Goal: Information Seeking & Learning: Check status

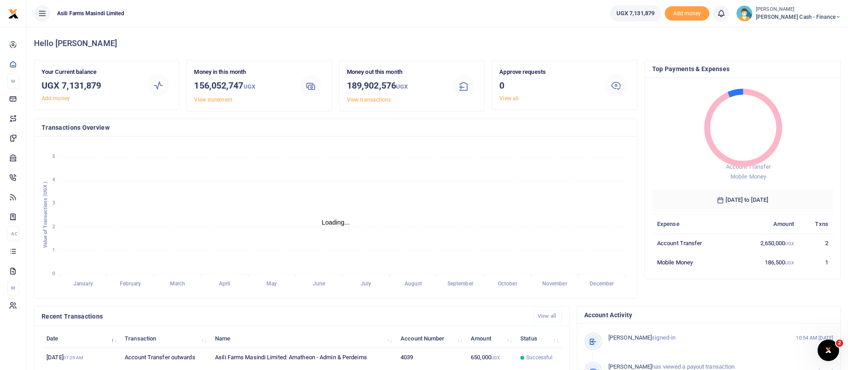
scroll to position [165, 0]
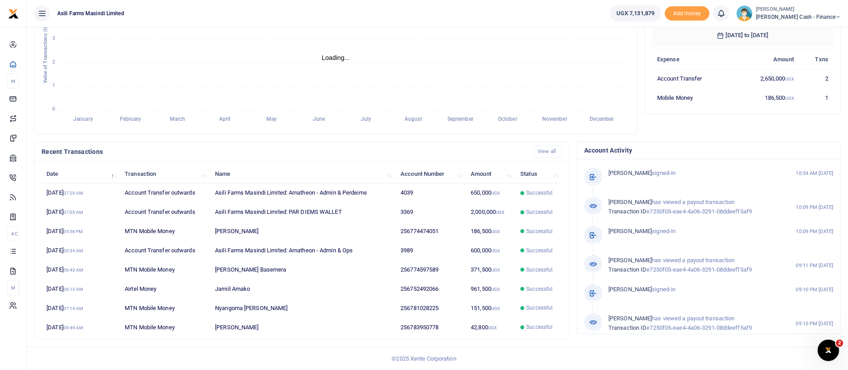
click at [795, 10] on small "[PERSON_NAME]" at bounding box center [798, 10] width 85 height 8
click at [797, 29] on link "Switch accounts" at bounding box center [777, 32] width 71 height 13
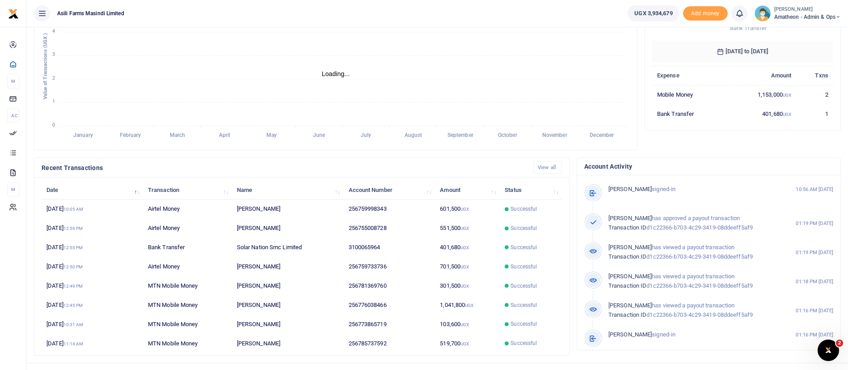
scroll to position [165, 0]
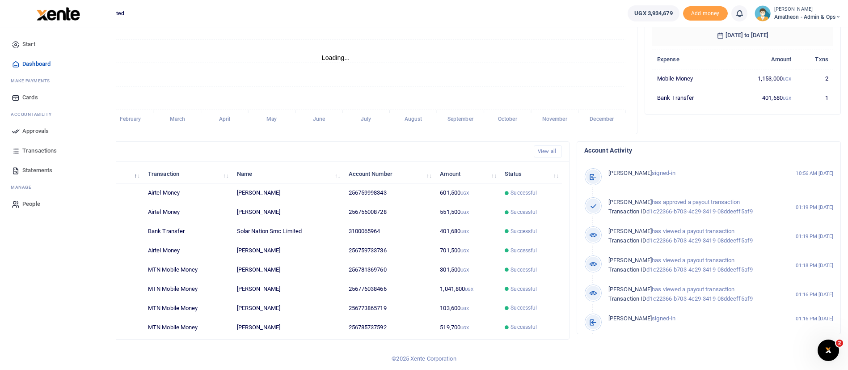
click at [40, 129] on span "Approvals" at bounding box center [35, 131] width 26 height 9
click at [29, 132] on span "Approvals" at bounding box center [35, 131] width 26 height 9
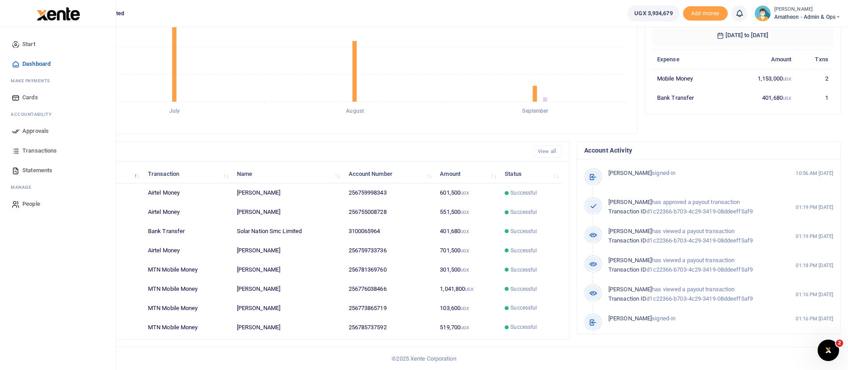
click at [35, 145] on link "Transactions" at bounding box center [57, 151] width 101 height 20
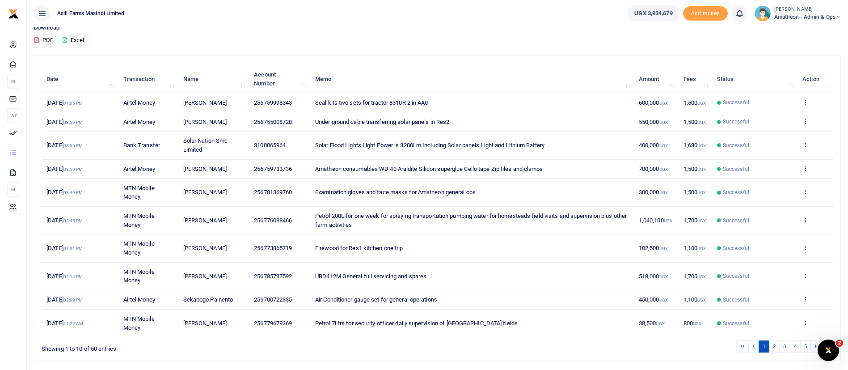
scroll to position [102, 0]
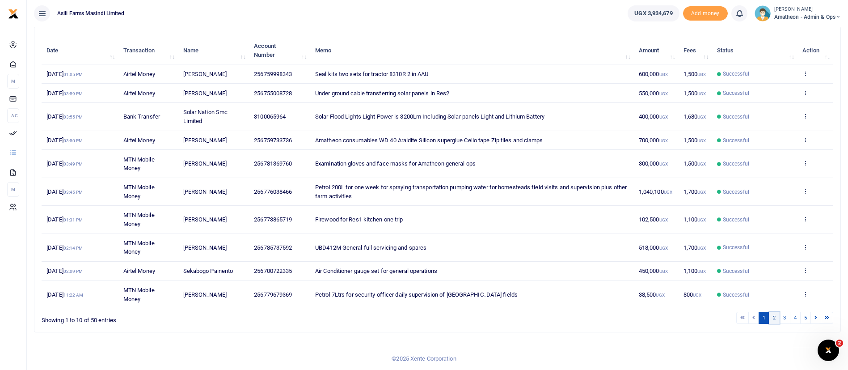
click at [776, 315] on link "2" at bounding box center [774, 318] width 11 height 12
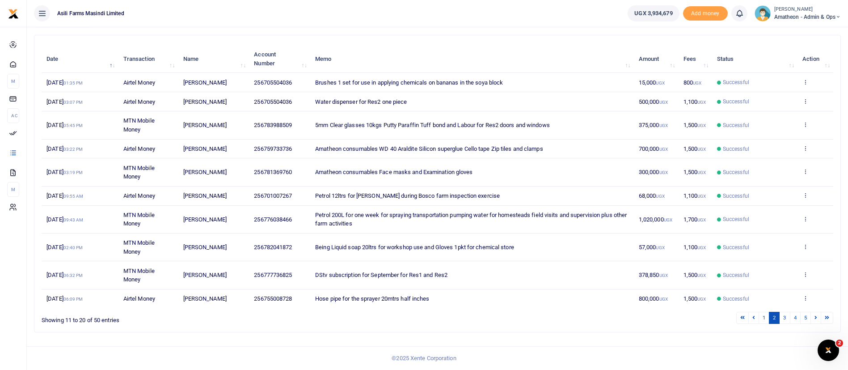
scroll to position [94, 0]
click at [786, 319] on link "3" at bounding box center [784, 318] width 11 height 12
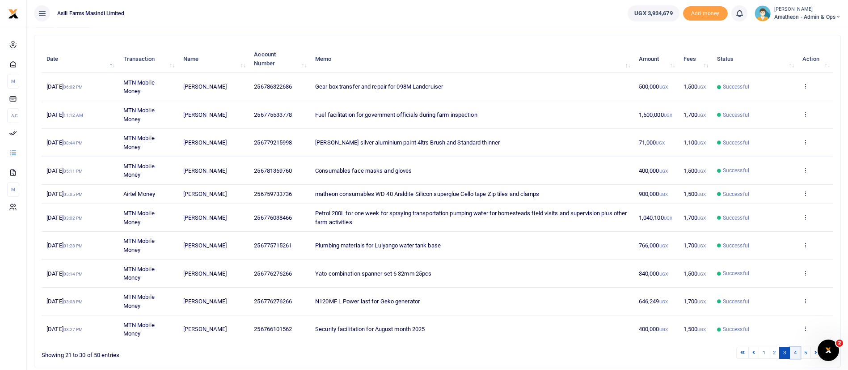
click at [799, 352] on link "4" at bounding box center [795, 353] width 11 height 12
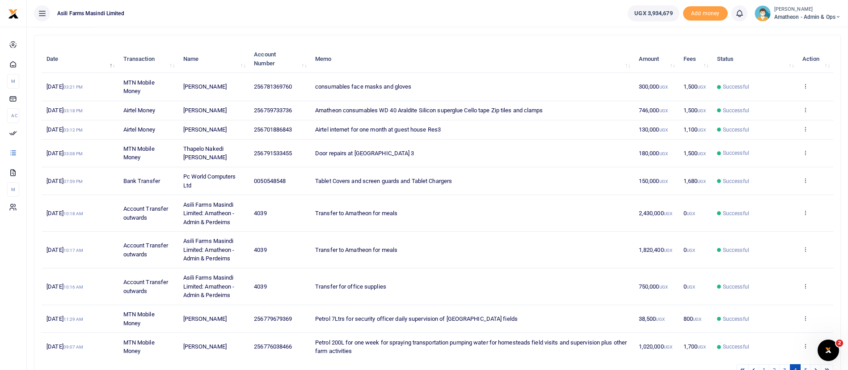
scroll to position [100, 0]
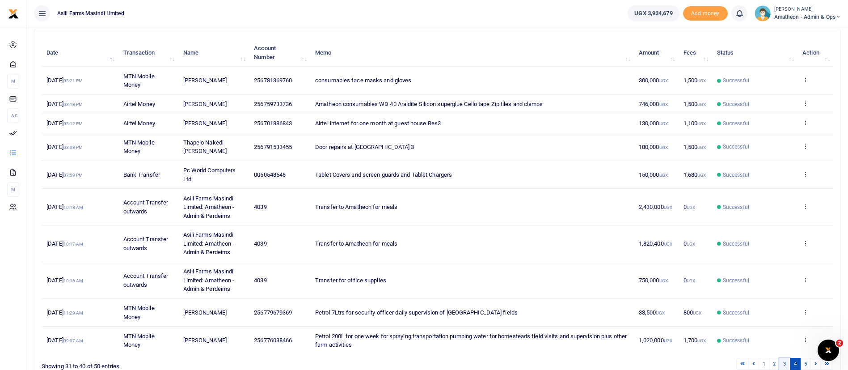
click at [787, 363] on link "3" at bounding box center [784, 364] width 11 height 12
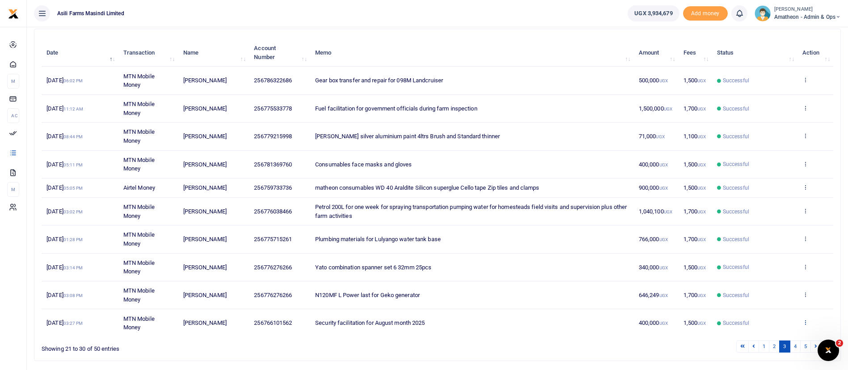
click at [806, 322] on icon at bounding box center [806, 322] width 6 height 6
click at [795, 287] on link "View details" at bounding box center [772, 288] width 71 height 13
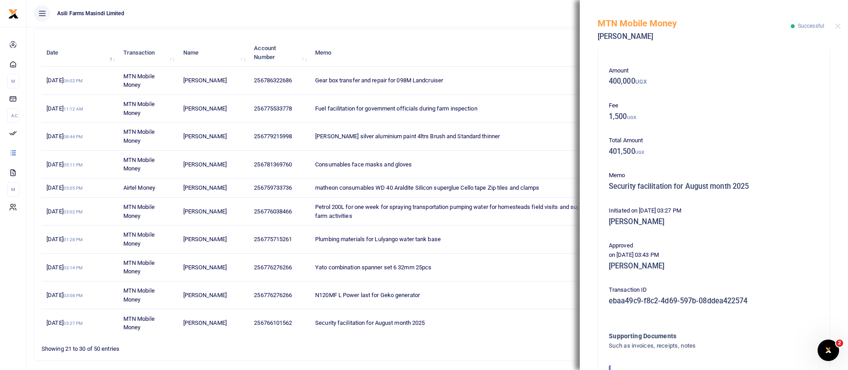
scroll to position [0, 0]
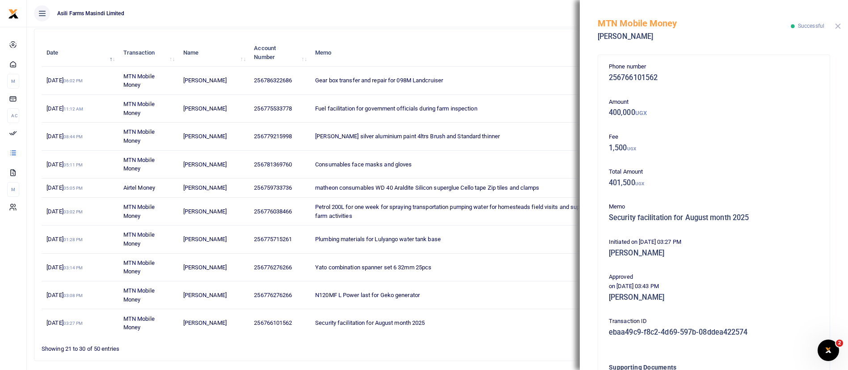
click at [839, 25] on button "Close" at bounding box center [838, 26] width 6 height 6
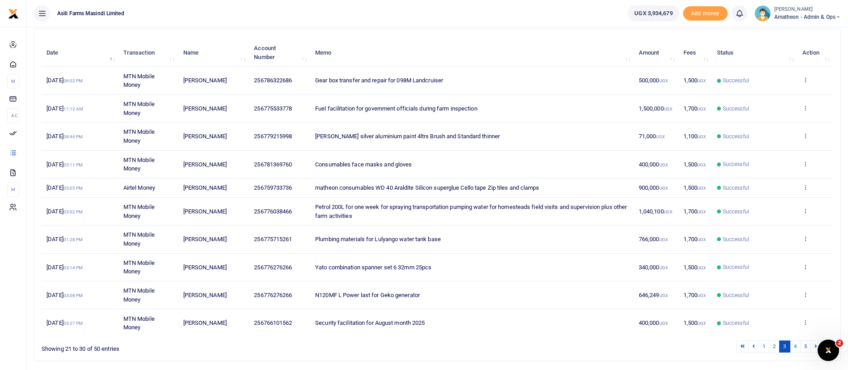
click at [793, 19] on span "Amatheon - Admin & Ops" at bounding box center [807, 17] width 67 height 8
click at [817, 32] on link "Switch accounts" at bounding box center [807, 32] width 71 height 13
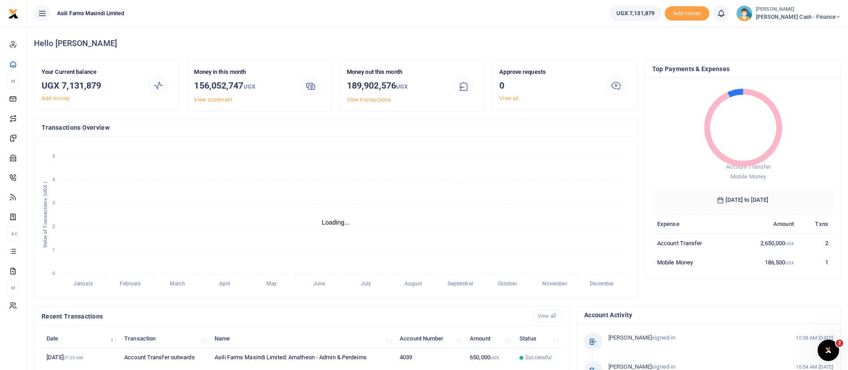
scroll to position [165, 0]
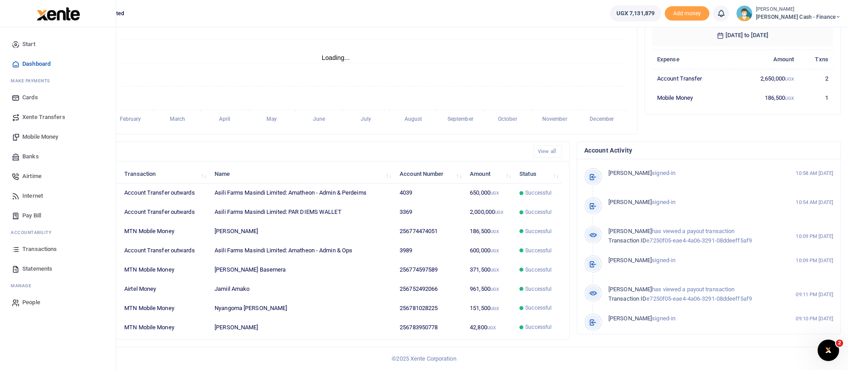
click at [49, 249] on span "Transactions" at bounding box center [39, 249] width 34 height 9
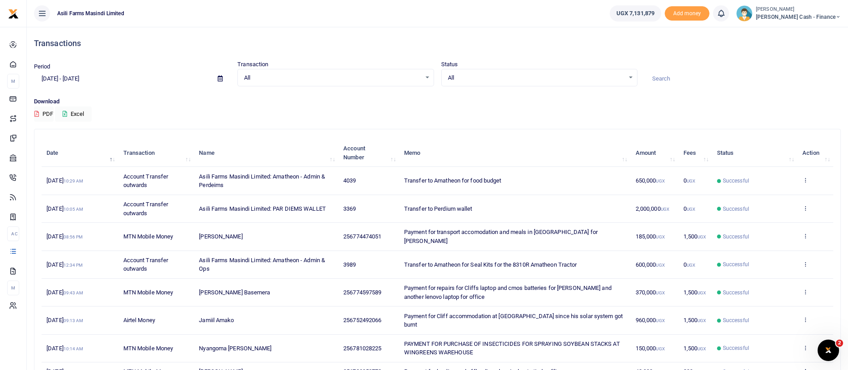
scroll to position [111, 0]
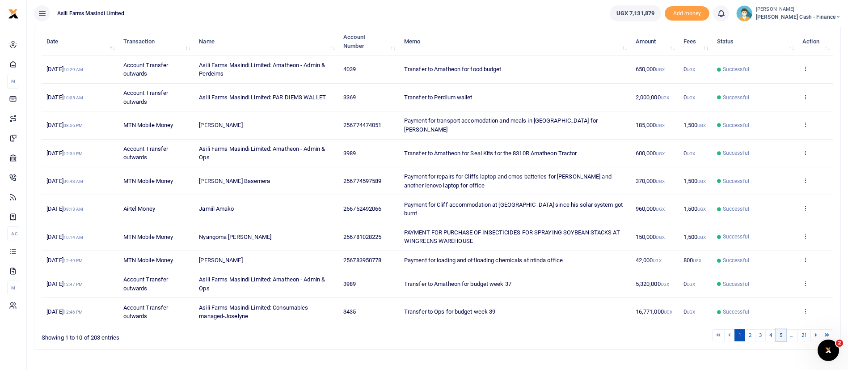
click at [784, 329] on link "5" at bounding box center [781, 335] width 11 height 12
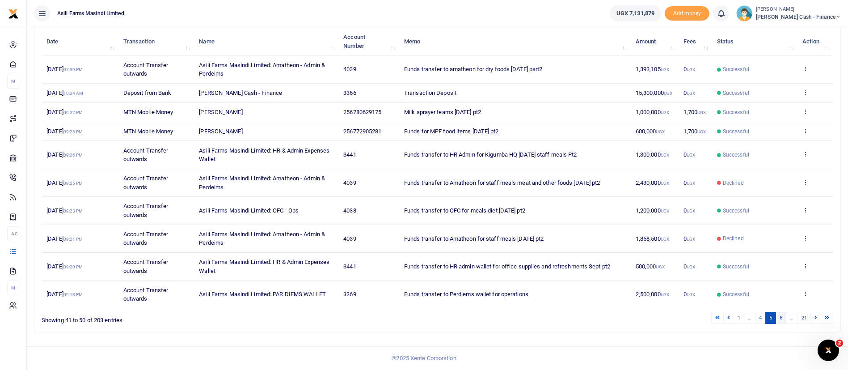
click at [785, 319] on link "6" at bounding box center [781, 318] width 11 height 12
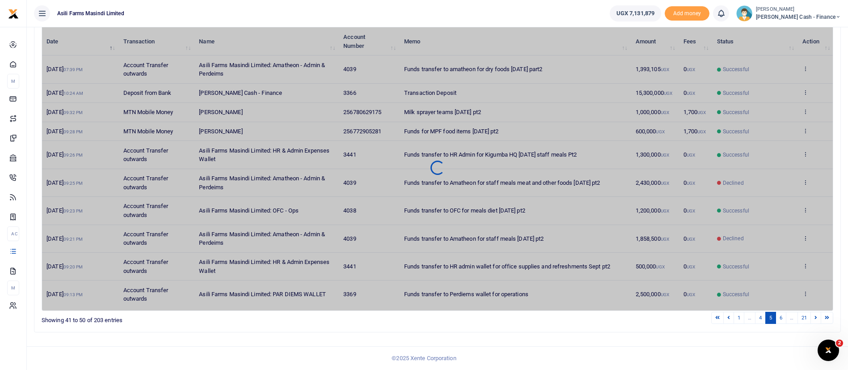
scroll to position [76, 0]
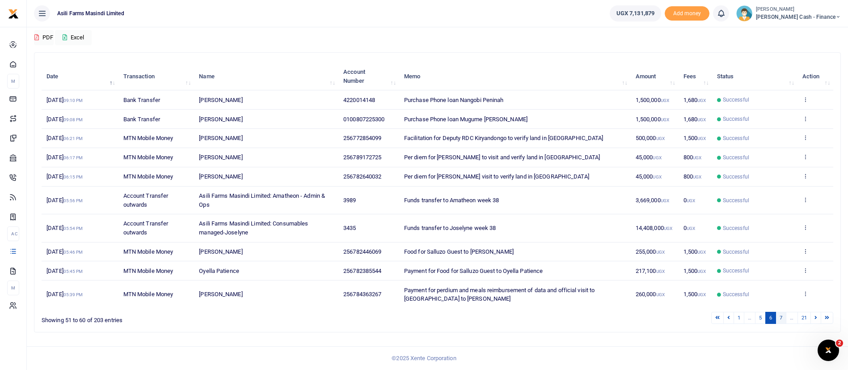
click at [783, 320] on link "7" at bounding box center [781, 318] width 11 height 12
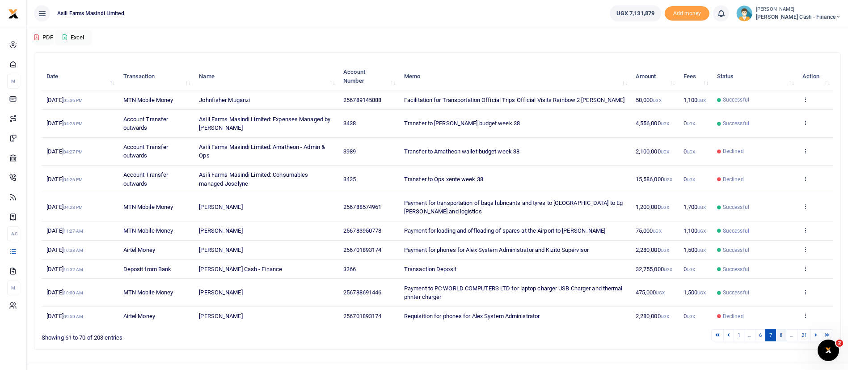
click at [781, 338] on link "8" at bounding box center [781, 335] width 11 height 12
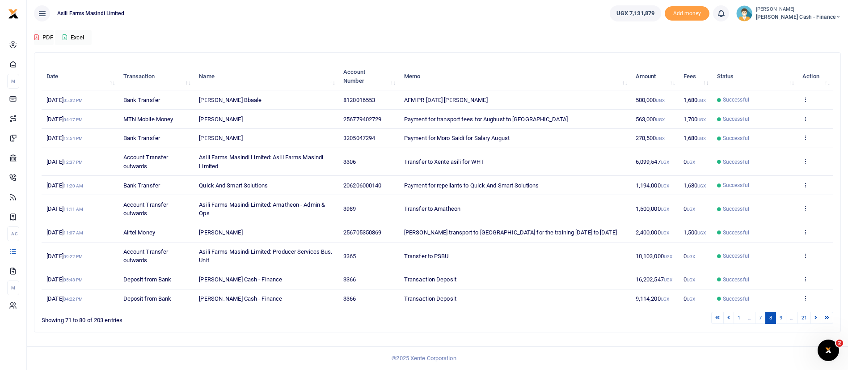
click at [806, 338] on div "Search: Date Transaction Name Account Number Memo Amount Fees Status Action 11t…" at bounding box center [437, 195] width 814 height 287
click at [801, 315] on link "21" at bounding box center [804, 318] width 13 height 12
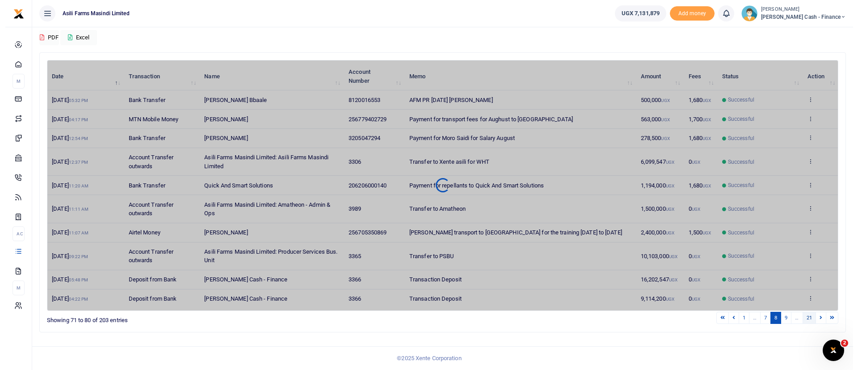
scroll to position [0, 0]
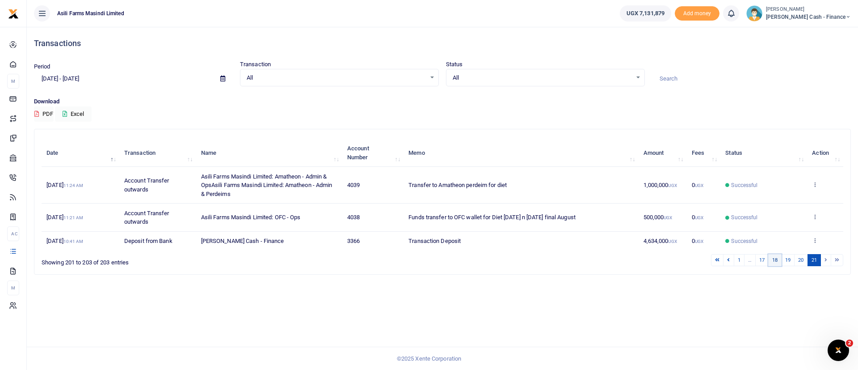
click at [776, 262] on link "18" at bounding box center [775, 260] width 13 height 12
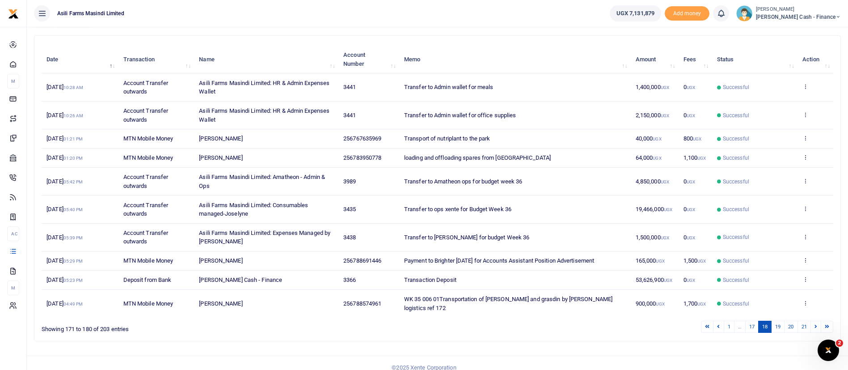
scroll to position [94, 0]
click at [754, 320] on link "17" at bounding box center [751, 326] width 13 height 12
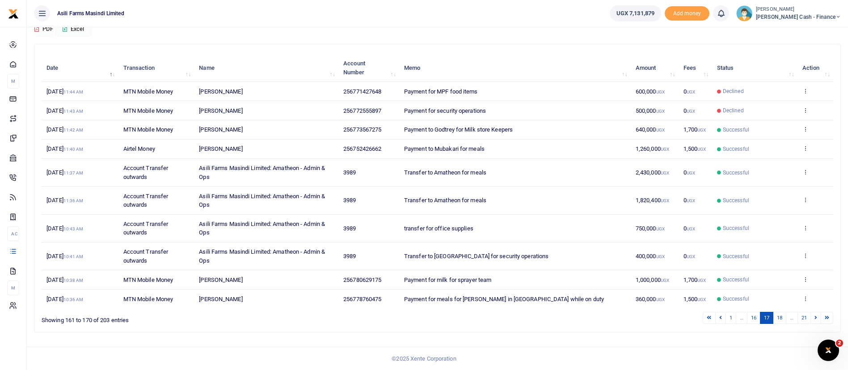
scroll to position [85, 0]
click at [752, 319] on link "16" at bounding box center [753, 318] width 13 height 12
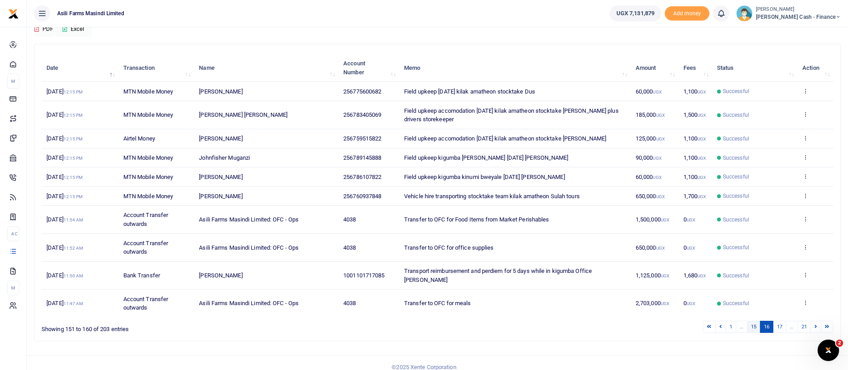
click at [751, 321] on link "15" at bounding box center [753, 327] width 13 height 12
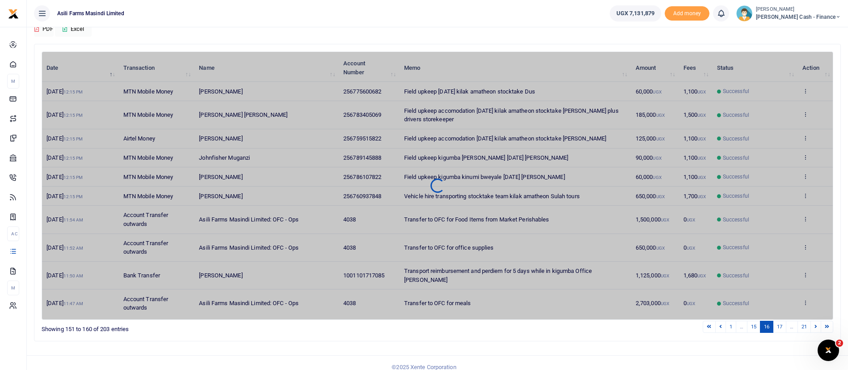
scroll to position [59, 0]
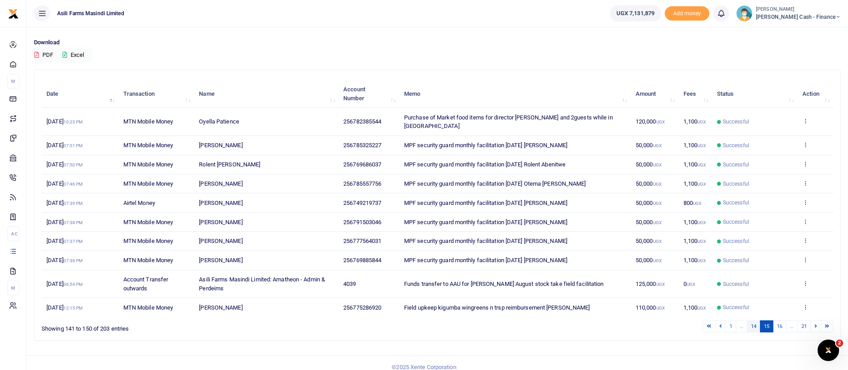
click at [755, 320] on link "14" at bounding box center [753, 326] width 13 height 12
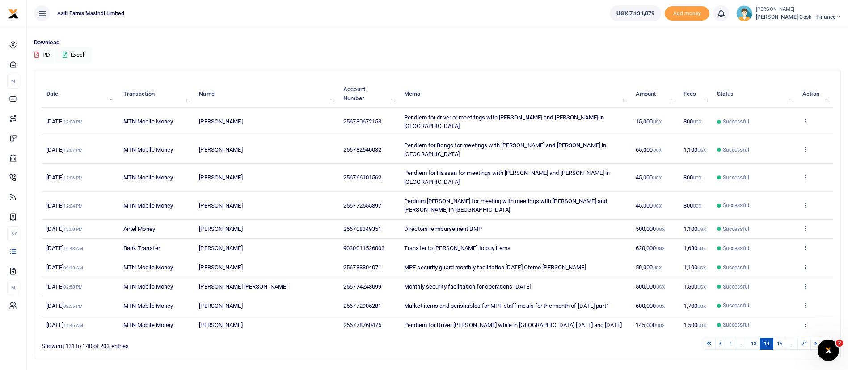
click at [808, 283] on icon at bounding box center [806, 286] width 6 height 6
click at [781, 263] on link "View details" at bounding box center [772, 266] width 71 height 13
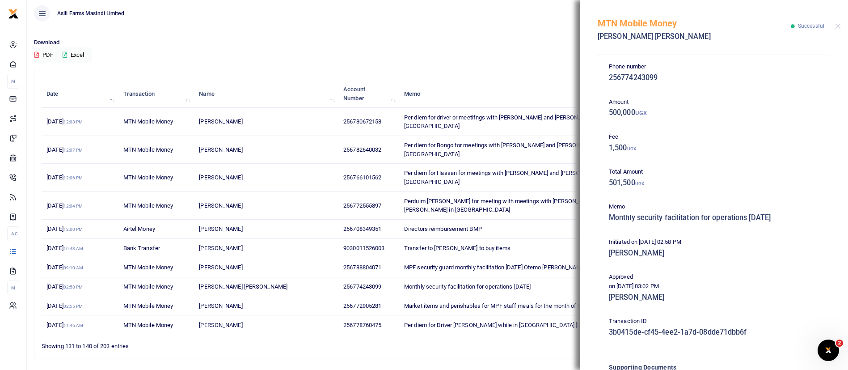
click at [554, 25] on ul "Asili Farms Masindi Limited" at bounding box center [315, 13] width 576 height 27
click at [839, 25] on button "Close" at bounding box center [838, 26] width 6 height 6
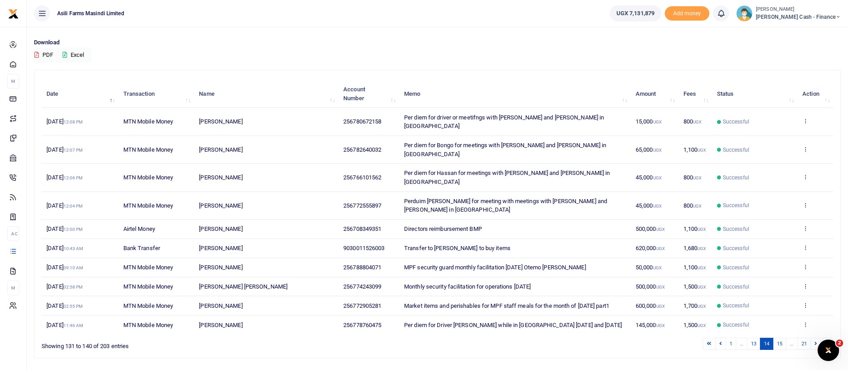
click at [795, 12] on small "[PERSON_NAME]" at bounding box center [798, 10] width 85 height 8
click at [800, 33] on link "Switch accounts" at bounding box center [777, 32] width 71 height 13
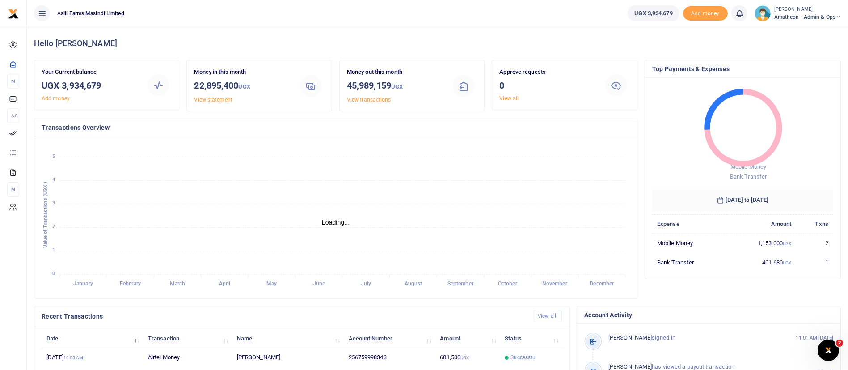
scroll to position [11, 11]
